Goal: Transaction & Acquisition: Purchase product/service

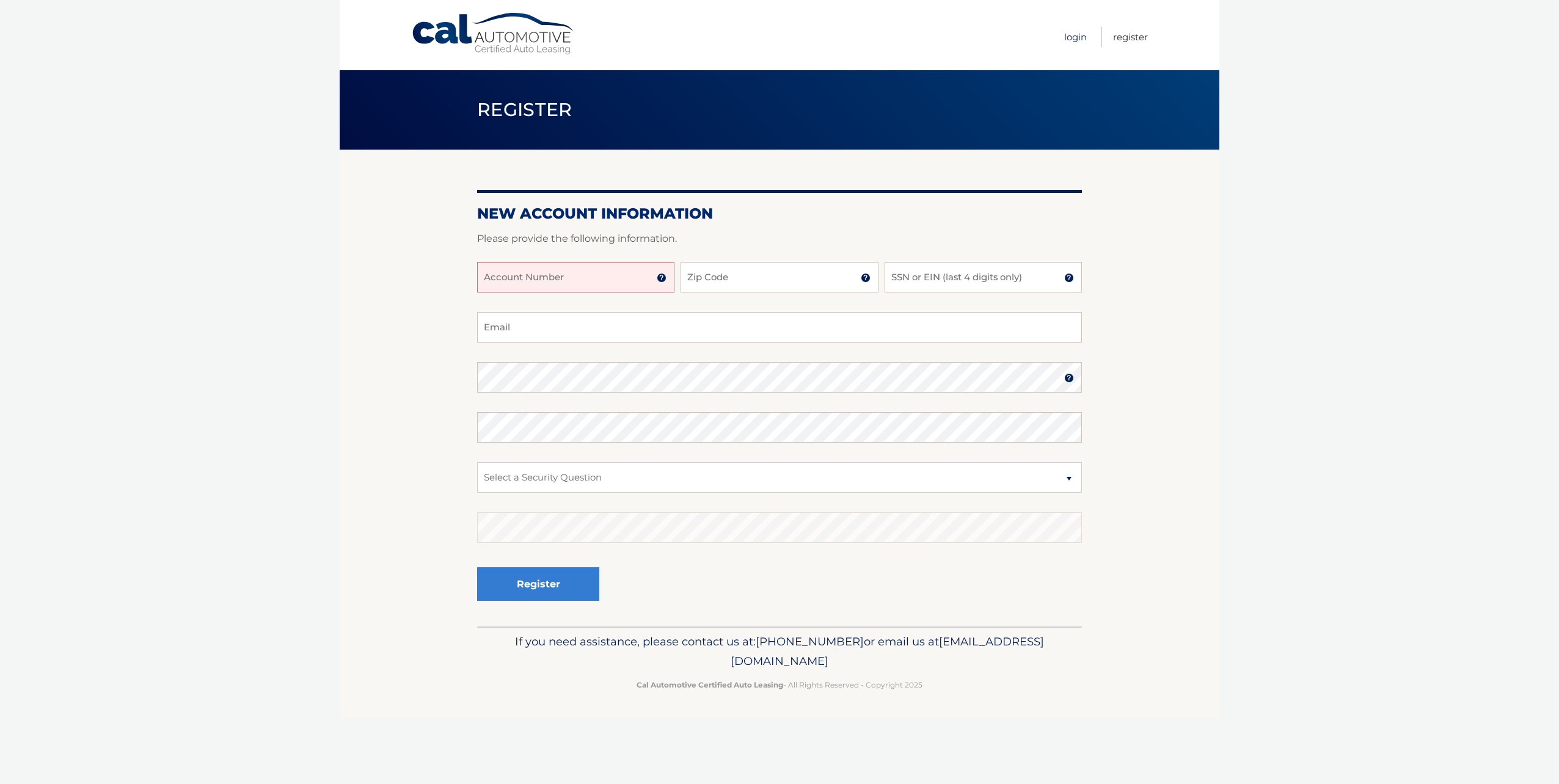
click at [1080, 42] on link "Login" at bounding box center [1075, 36] width 23 height 20
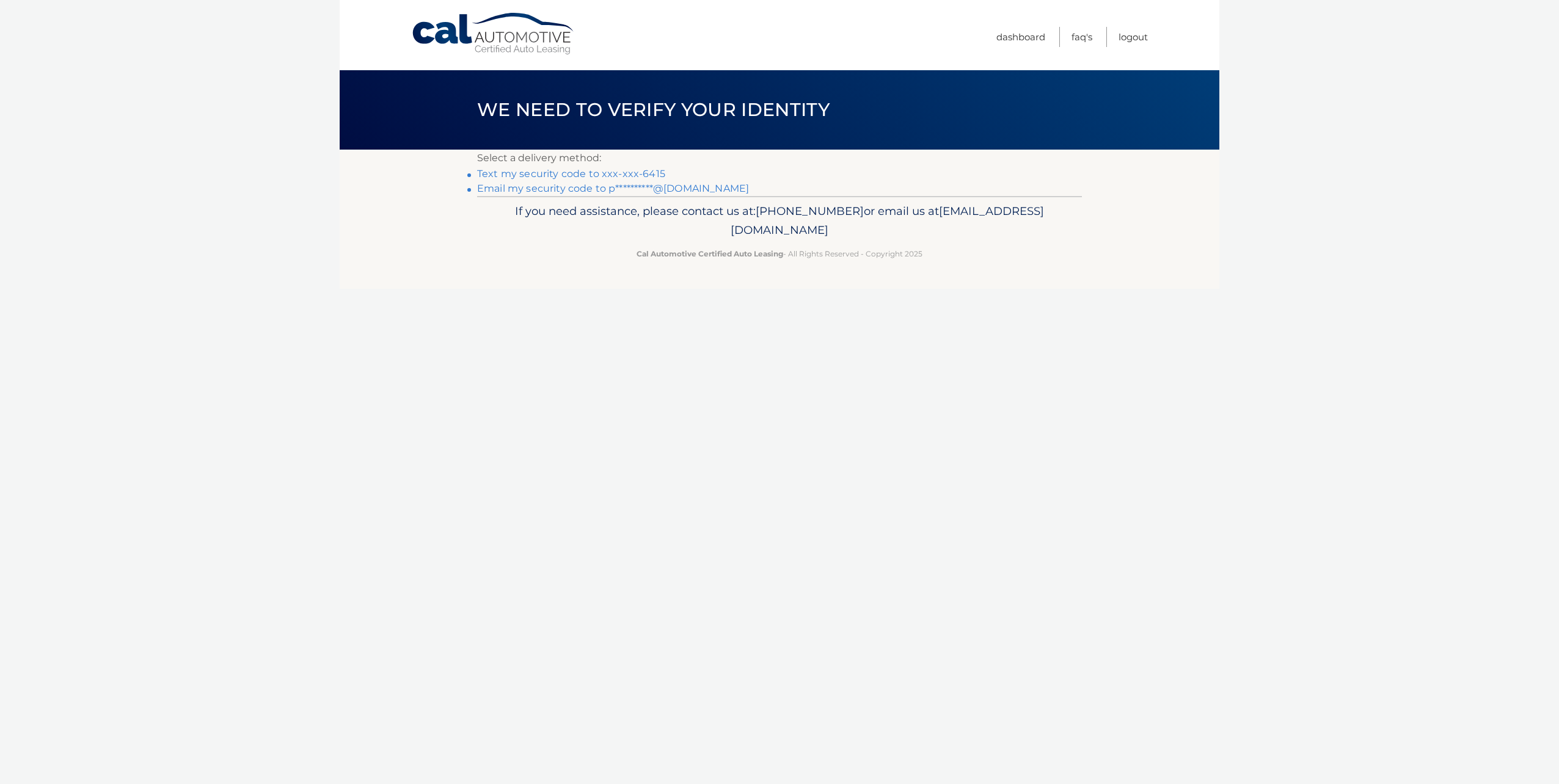
click at [573, 175] on link "Text my security code to xxx-xxx-6415" at bounding box center [571, 173] width 188 height 12
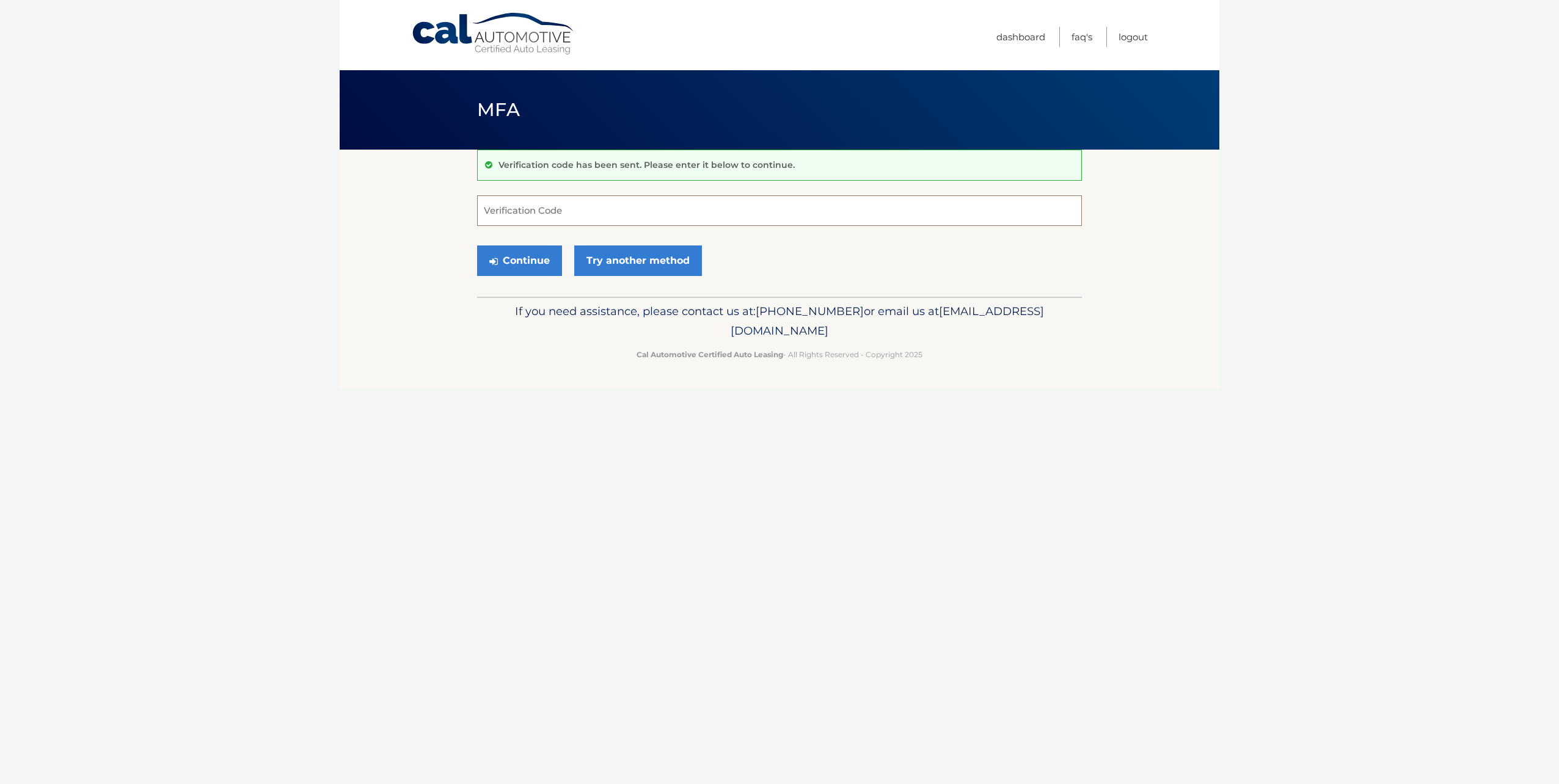
click at [520, 223] on input "Verification Code" at bounding box center [780, 210] width 605 height 30
type input "626345"
click at [477, 245] on button "Continue" at bounding box center [520, 260] width 85 height 30
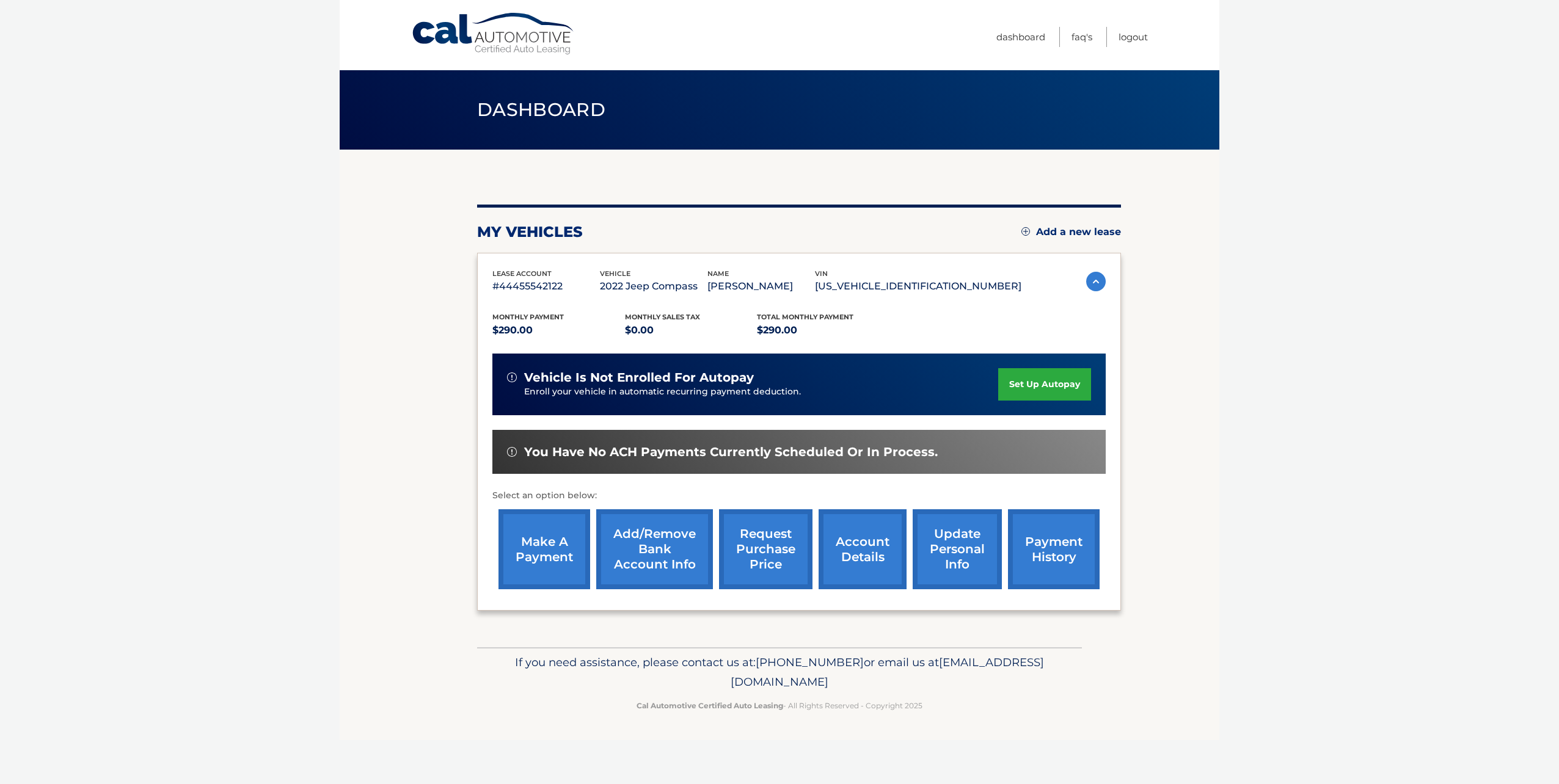
click at [566, 539] on link "make a payment" at bounding box center [544, 549] width 91 height 80
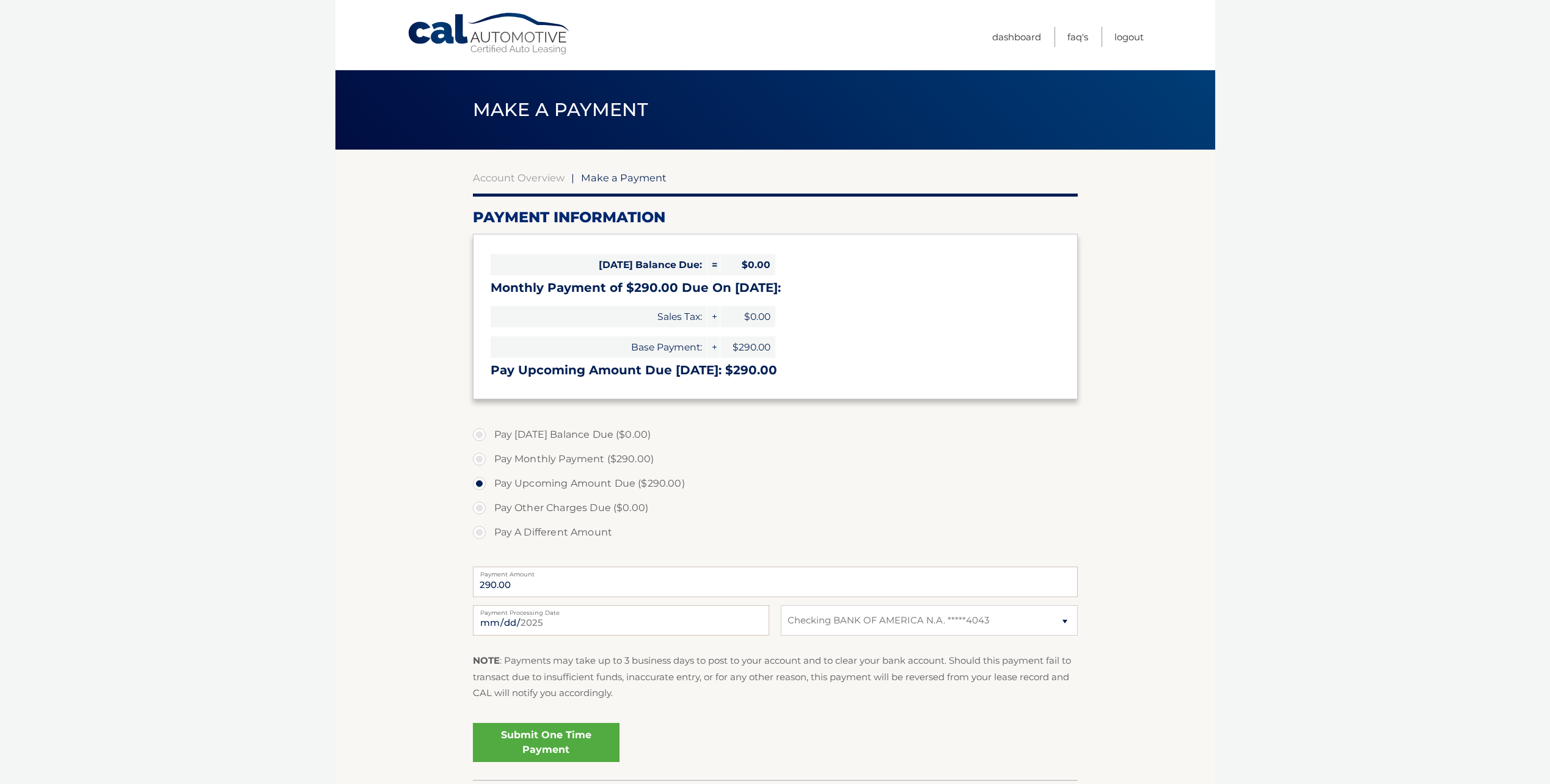
select select "NmRjODVmNWMtMzBkZS00NmE1LTljZGQtMWRkZjMzZmExOGMx"
click at [565, 460] on label "Pay Monthly Payment ($290.00)" at bounding box center [775, 460] width 605 height 25
click at [490, 460] on input "Pay Monthly Payment ($290.00)" at bounding box center [484, 457] width 12 height 19
radio input "true"
click at [553, 739] on link "Submit One Time Payment" at bounding box center [546, 742] width 146 height 39
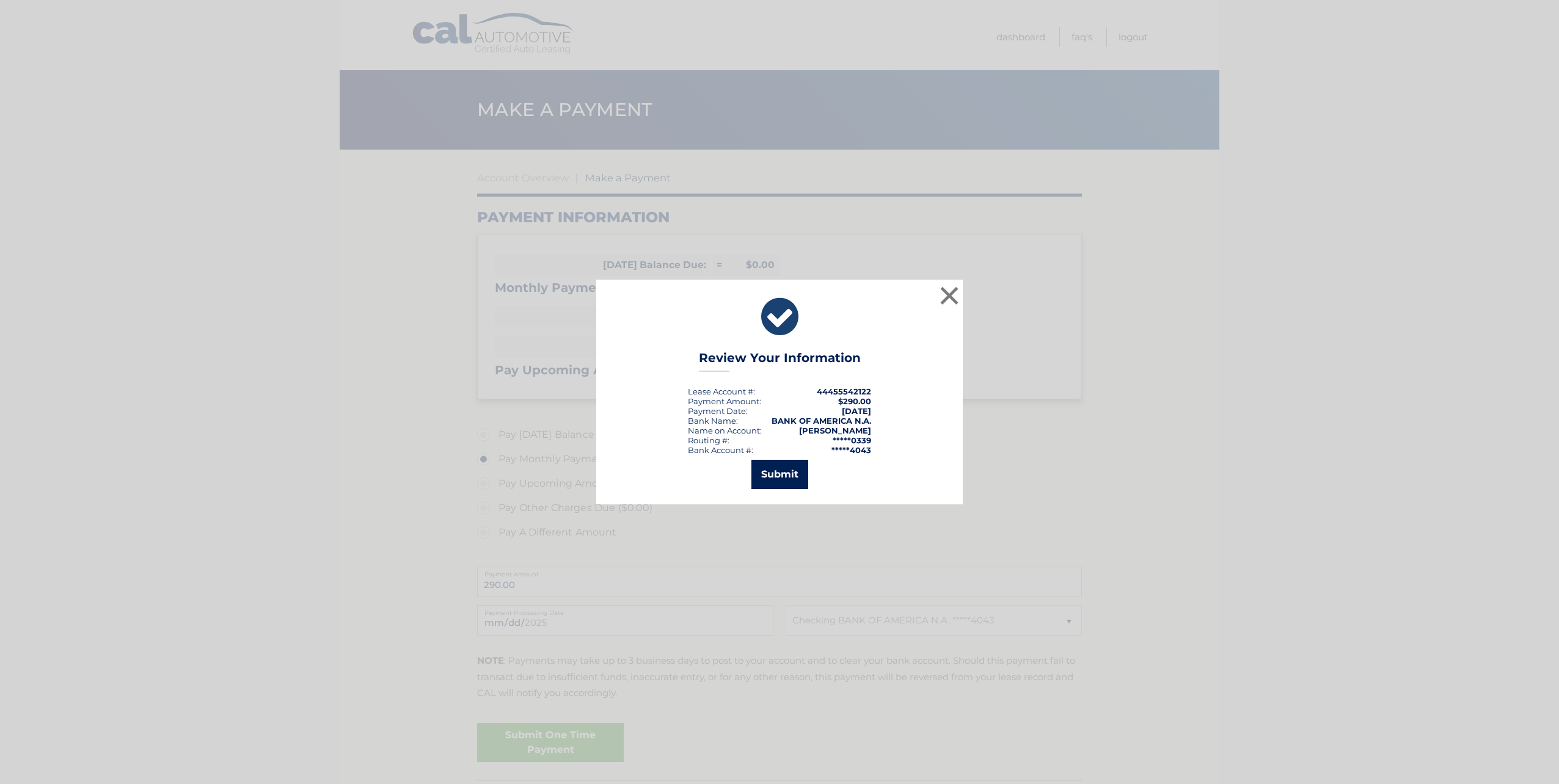
click at [782, 473] on button "Submit" at bounding box center [780, 474] width 57 height 30
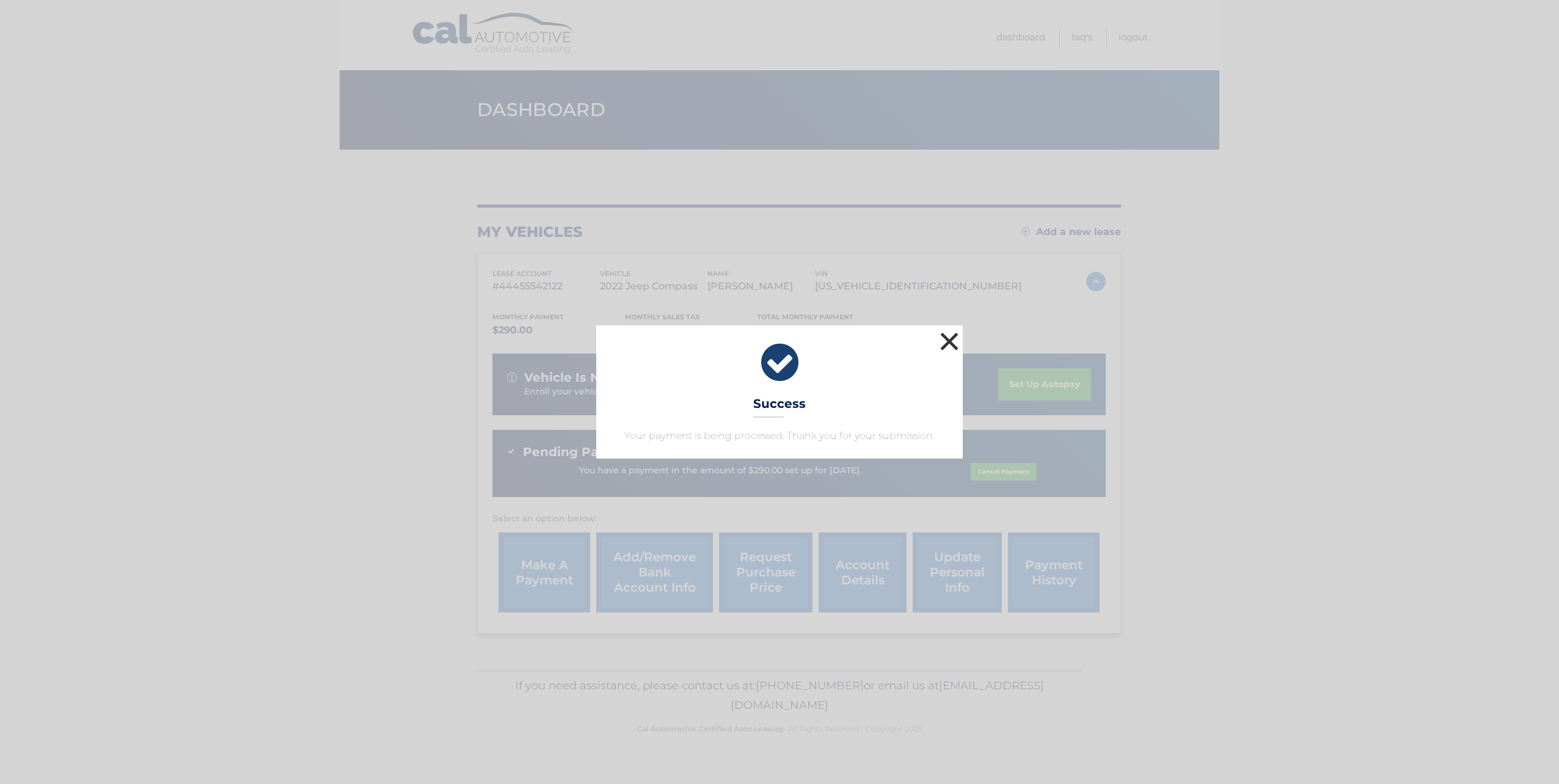
click at [943, 335] on button "×" at bounding box center [950, 341] width 25 height 25
